Goal: Task Accomplishment & Management: Manage account settings

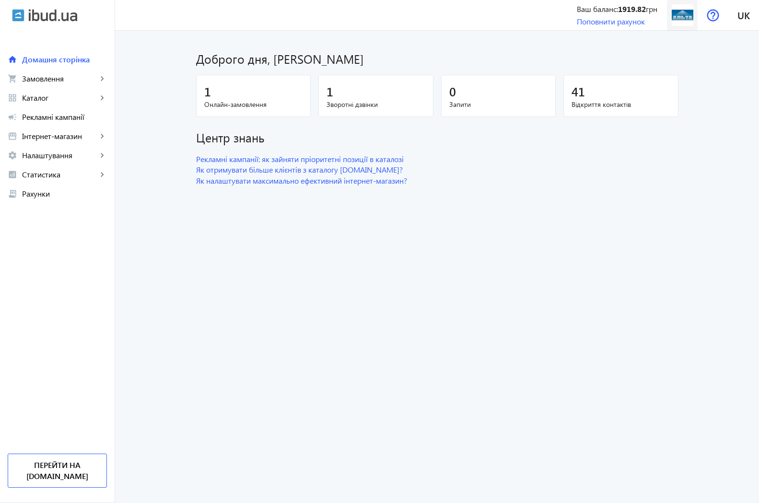
click at [678, 17] on img at bounding box center [683, 15] width 22 height 22
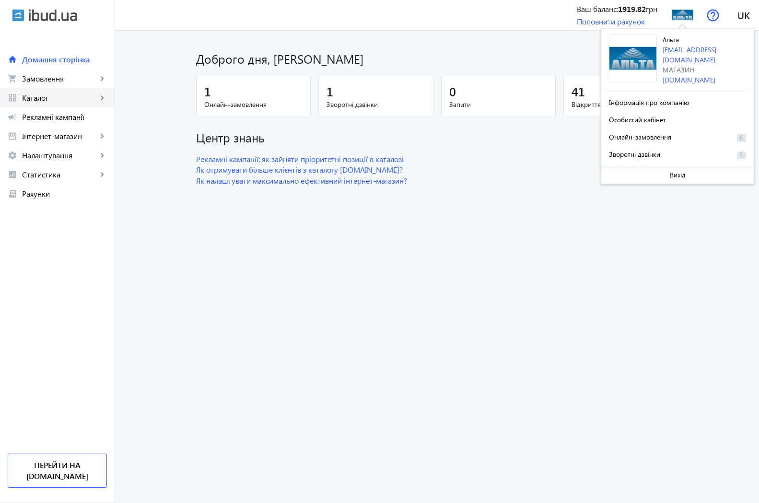
click at [56, 104] on link "grid_view Каталог keyboard_arrow_right" at bounding box center [57, 97] width 115 height 19
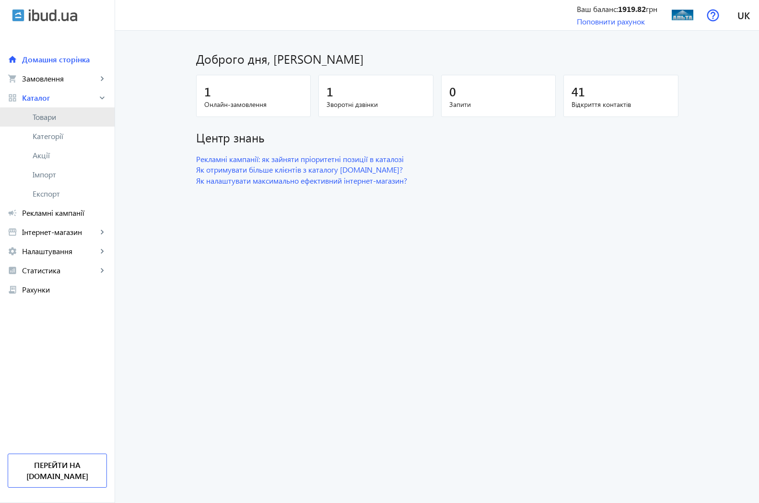
click at [63, 119] on span "Товари" at bounding box center [70, 117] width 74 height 10
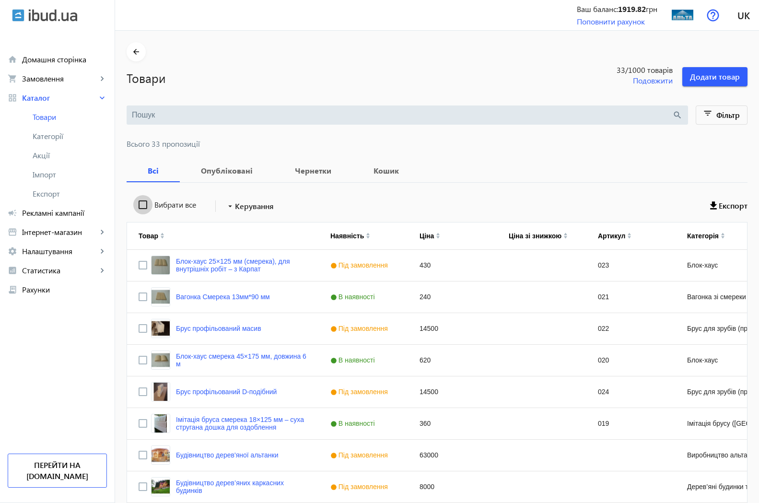
click at [135, 209] on input "Вибрати все" at bounding box center [142, 204] width 19 height 19
checkbox input "true"
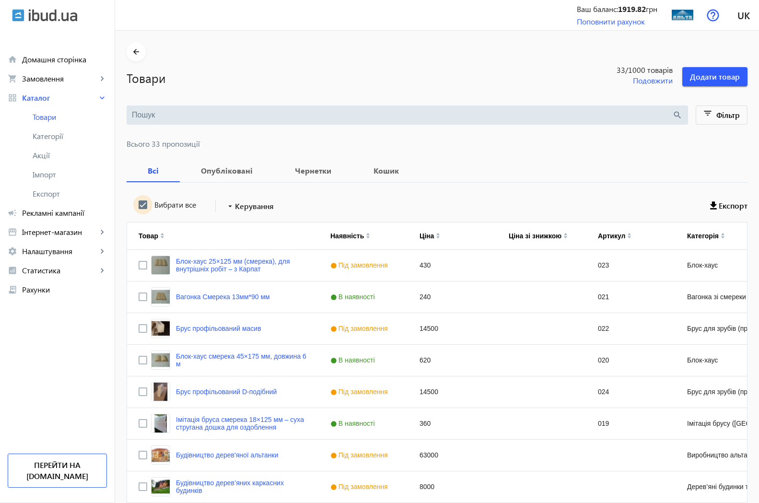
checkbox input "true"
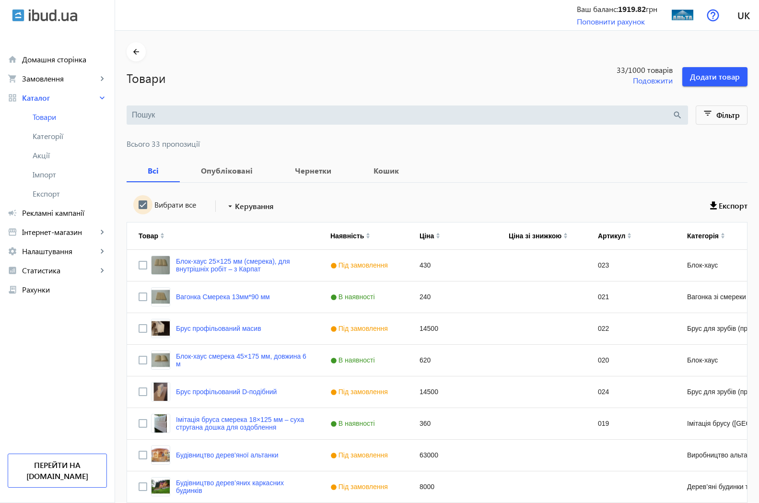
checkbox input "true"
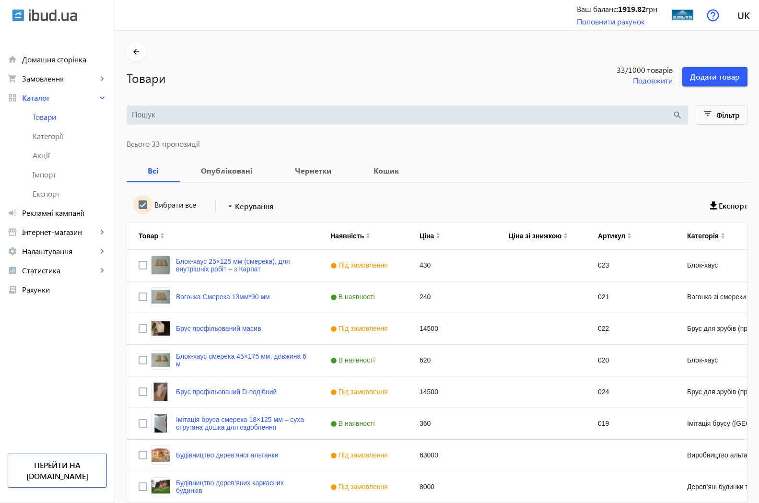
checkbox input "true"
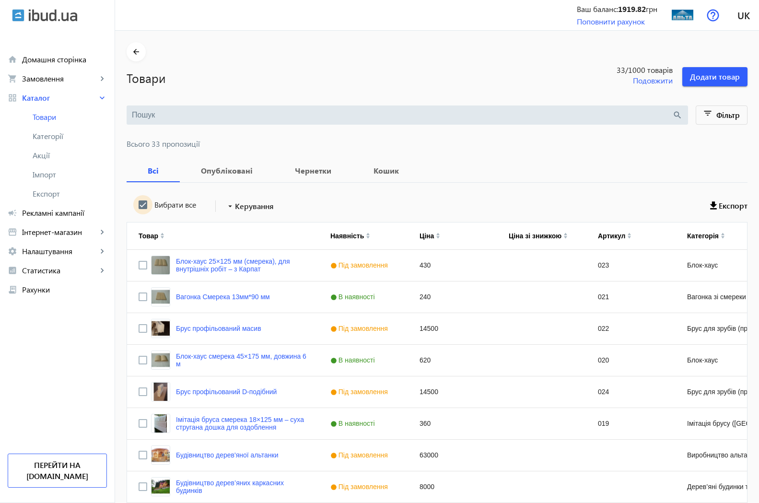
checkbox input "true"
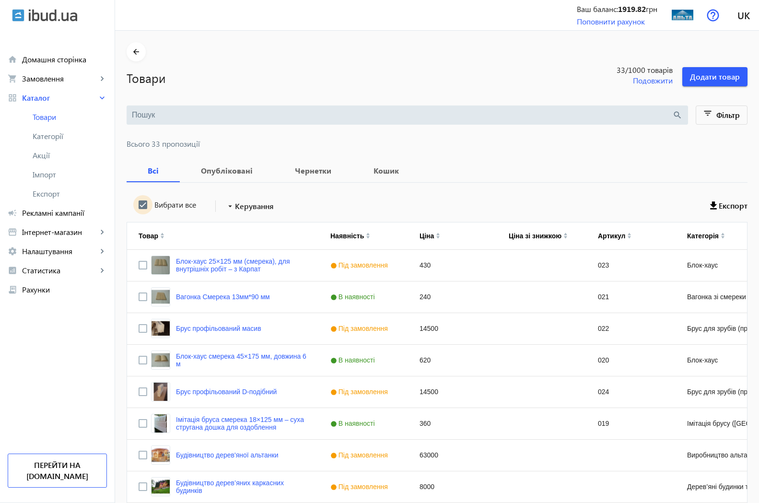
checkbox input "true"
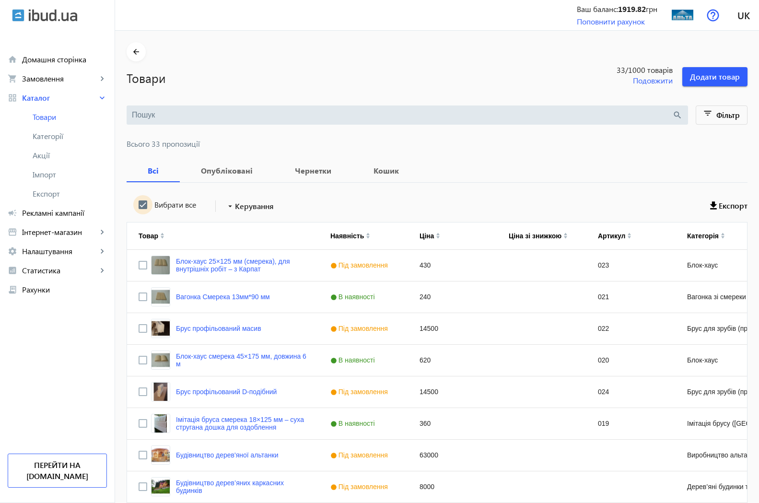
checkbox input "true"
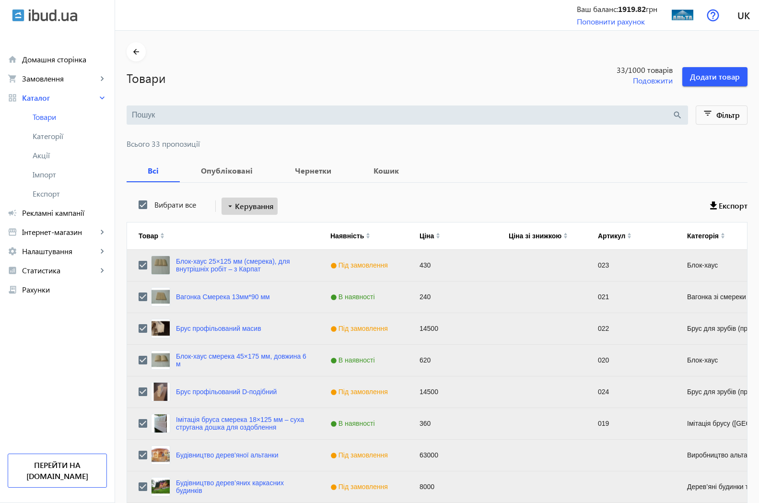
click at [268, 203] on span at bounding box center [249, 206] width 56 height 23
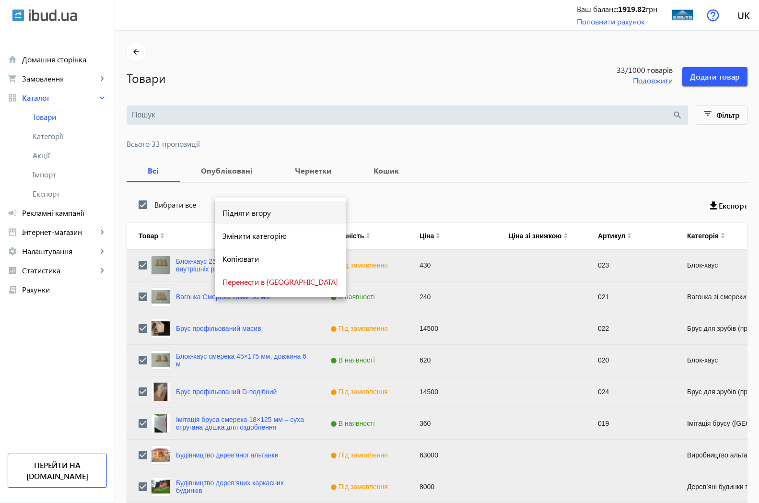
click at [266, 212] on span "Підняти вгору" at bounding box center [280, 213] width 116 height 8
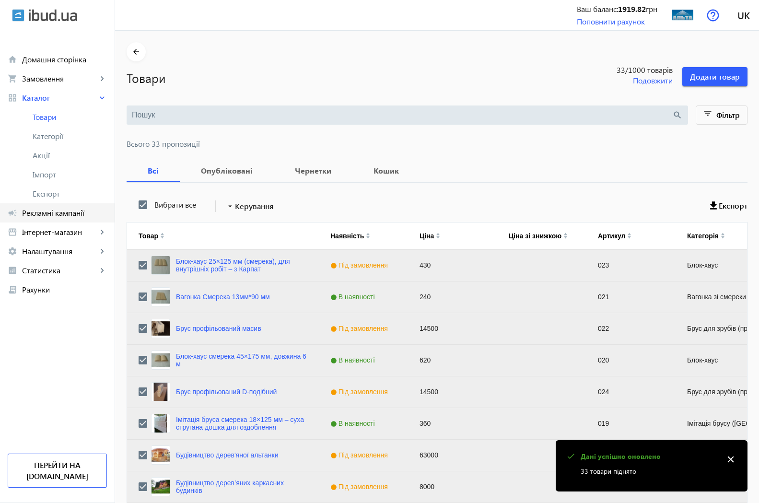
click at [48, 215] on span "Рекламні кампанії" at bounding box center [64, 213] width 85 height 10
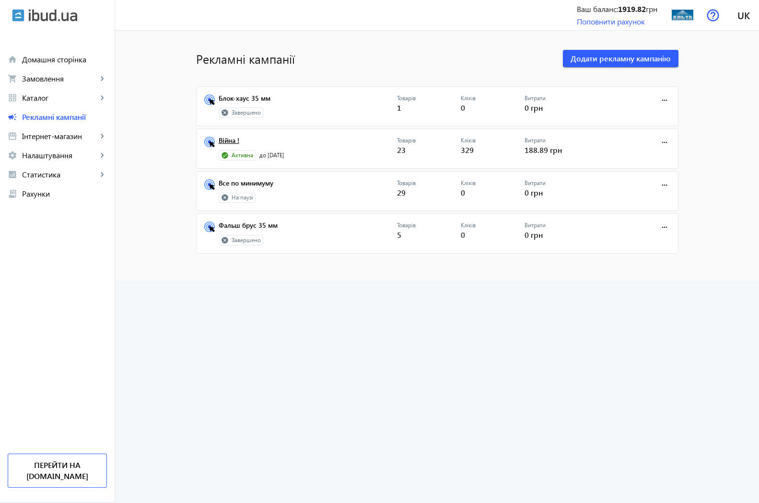
click at [223, 140] on link "Війна !" at bounding box center [308, 143] width 178 height 13
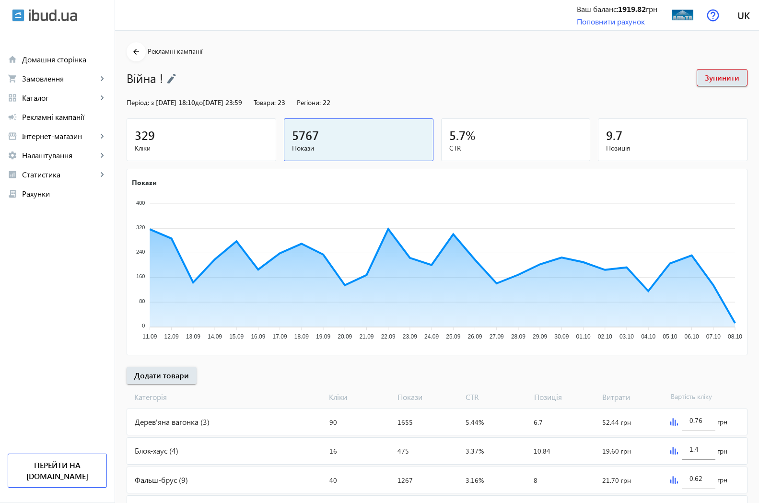
click at [146, 138] on div "329" at bounding box center [201, 135] width 133 height 17
